Goal: Task Accomplishment & Management: Manage account settings

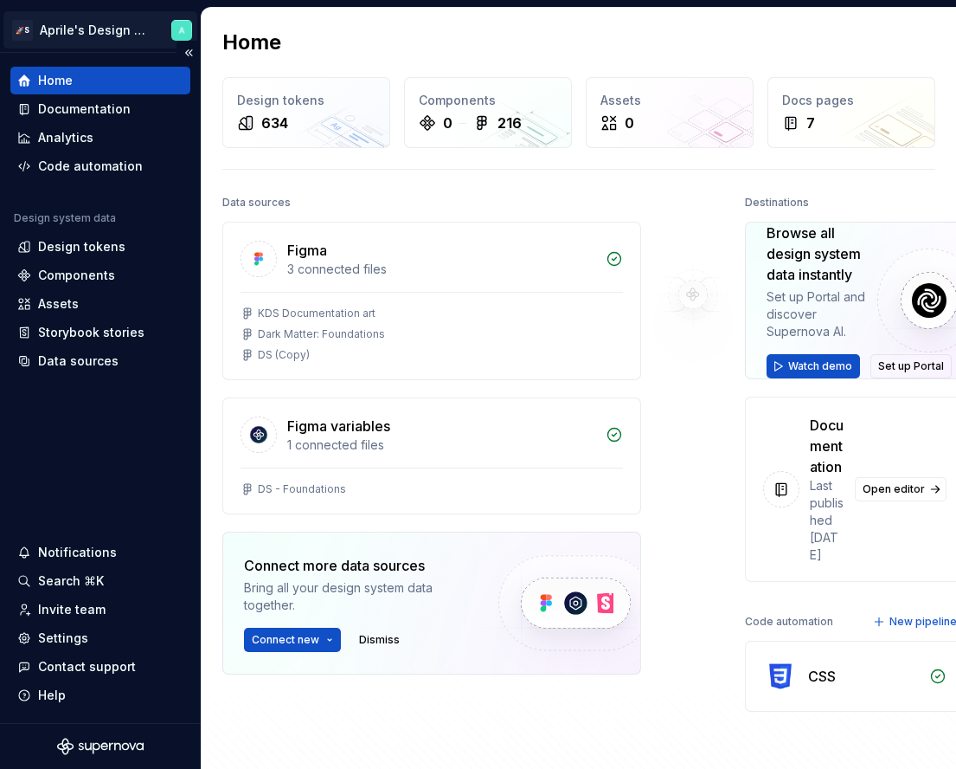
click at [128, 23] on html "🚀S Aprile's Design System Home Documentation Analytics Code automation Design s…" at bounding box center [478, 384] width 956 height 769
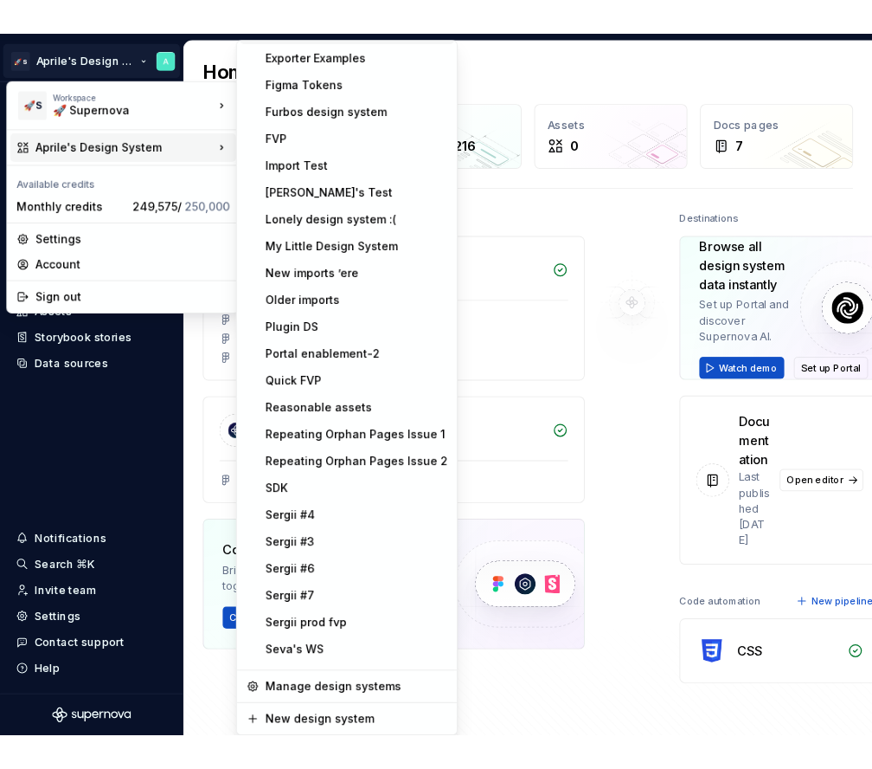
scroll to position [555, 0]
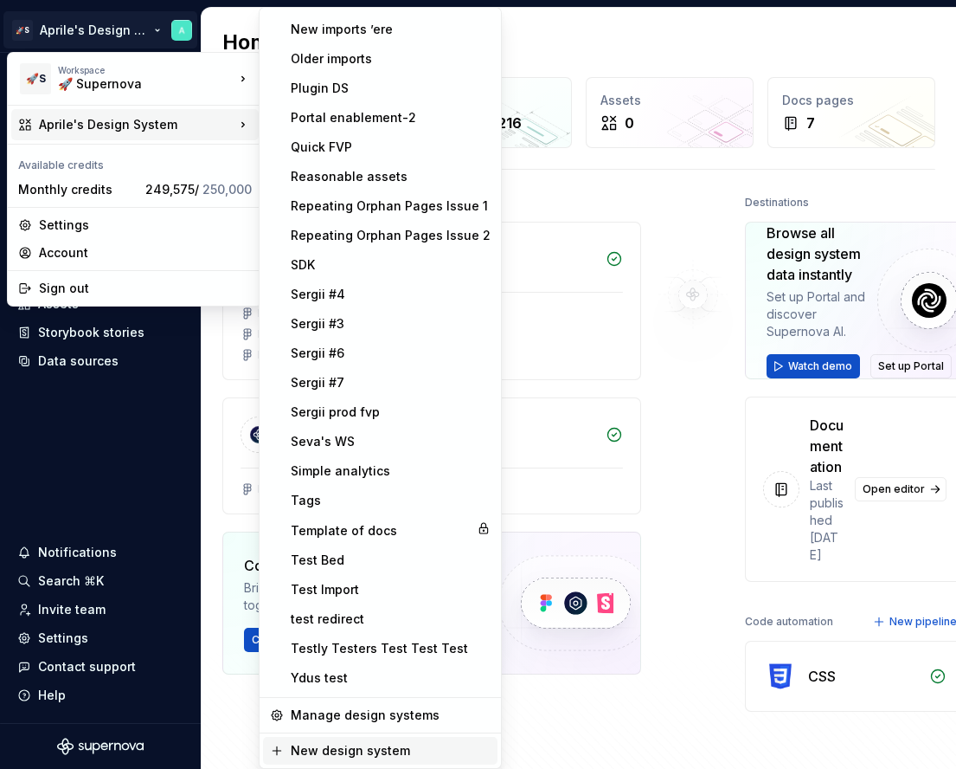
click at [324, 749] on div "New design system" at bounding box center [391, 750] width 200 height 17
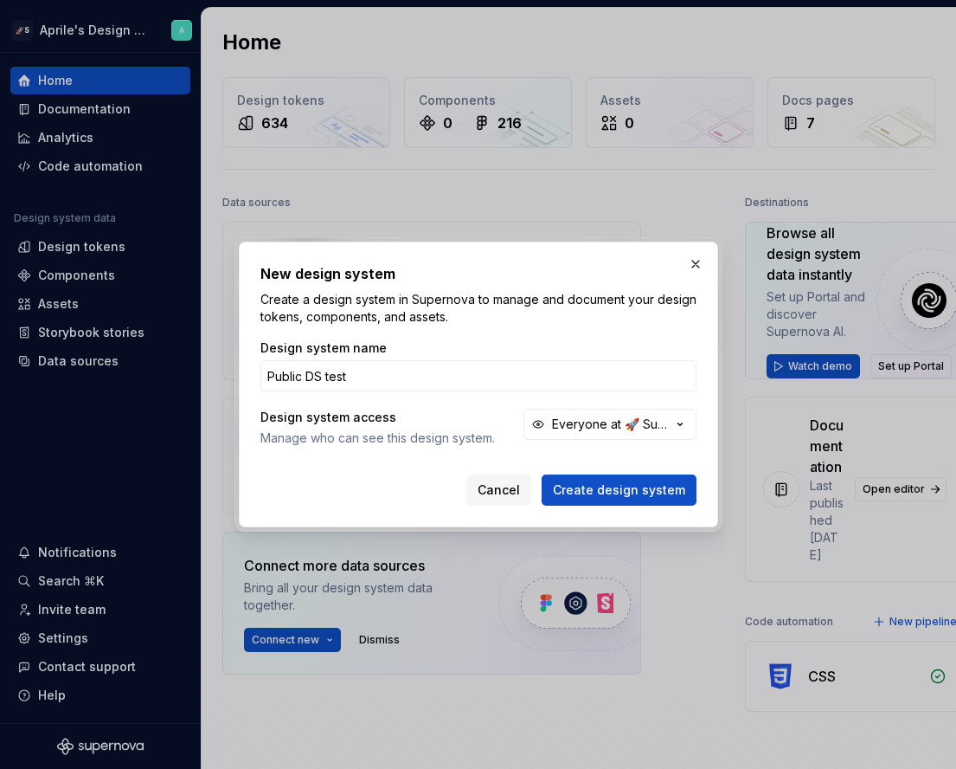
type input "Public DS test"
click at [542, 474] on button "Create design system" at bounding box center [619, 489] width 155 height 31
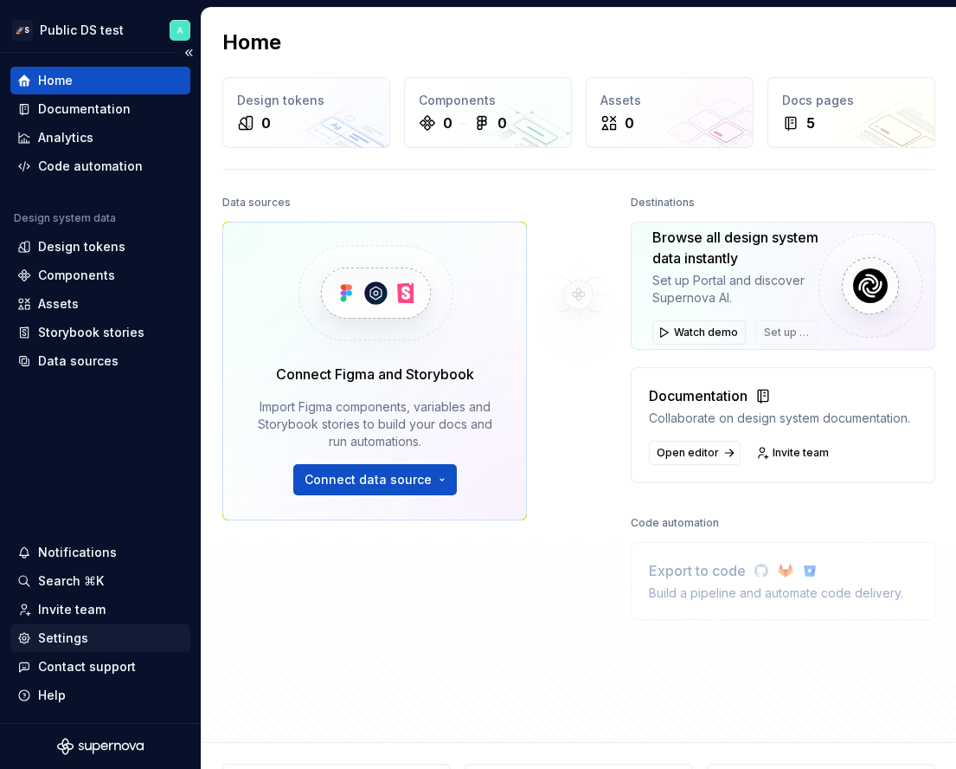
click at [100, 639] on div "Settings" at bounding box center [100, 637] width 166 height 17
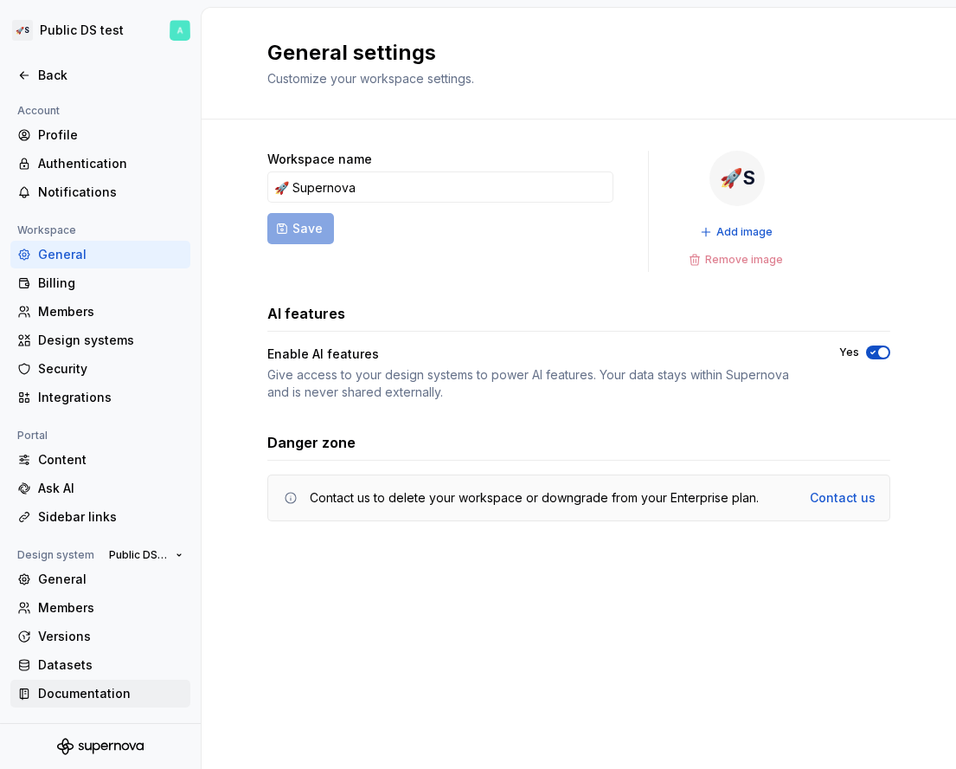
click at [111, 704] on div "Documentation" at bounding box center [100, 693] width 180 height 28
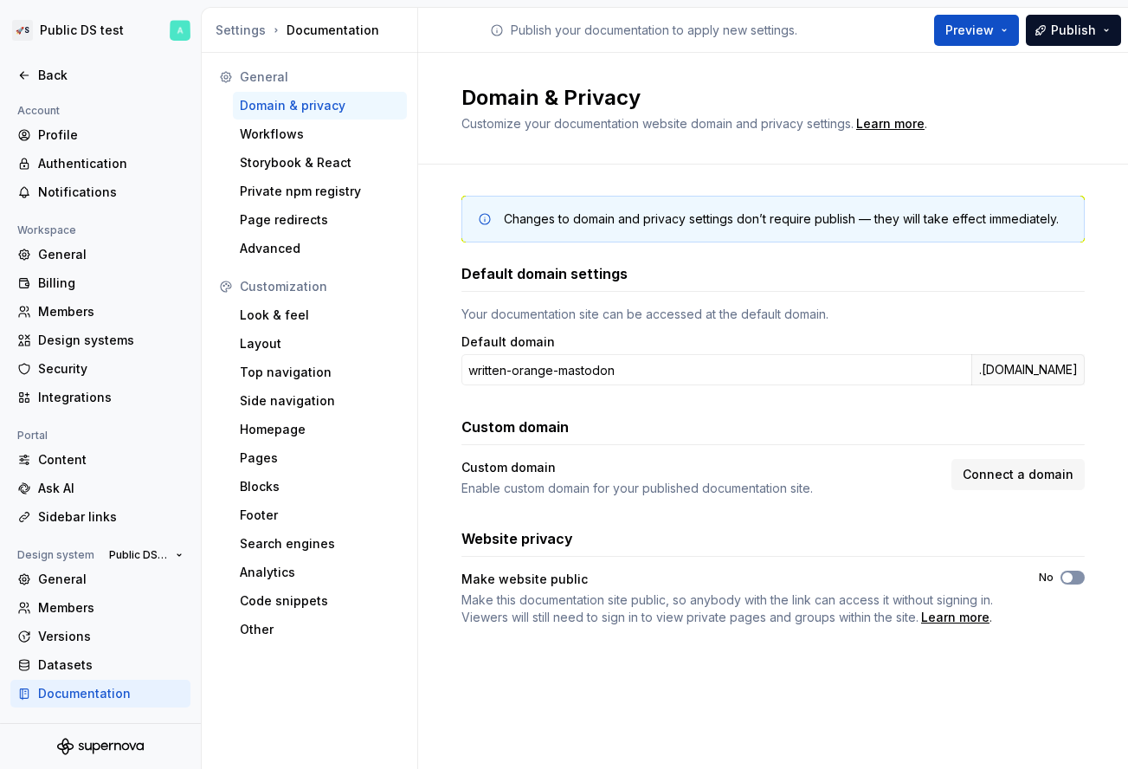
click at [582, 570] on button "No" at bounding box center [1072, 577] width 24 height 14
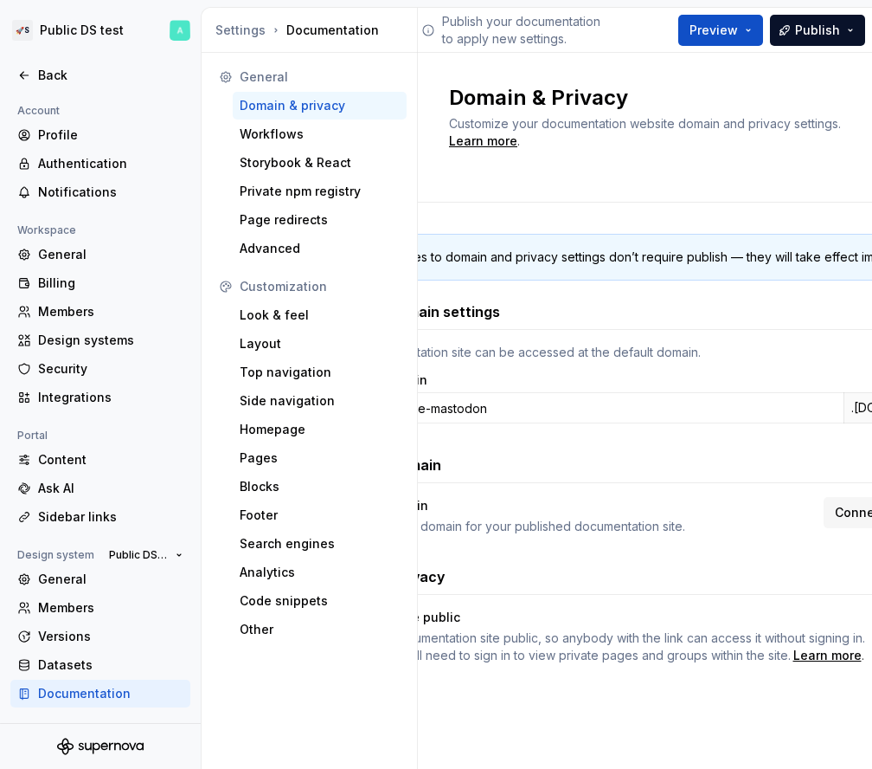
click at [582, 157] on div "Domain & Privacy Customize your documentation website domain and privacy settin…" at bounding box center [645, 127] width 392 height 87
